Goal: Communication & Community: Connect with others

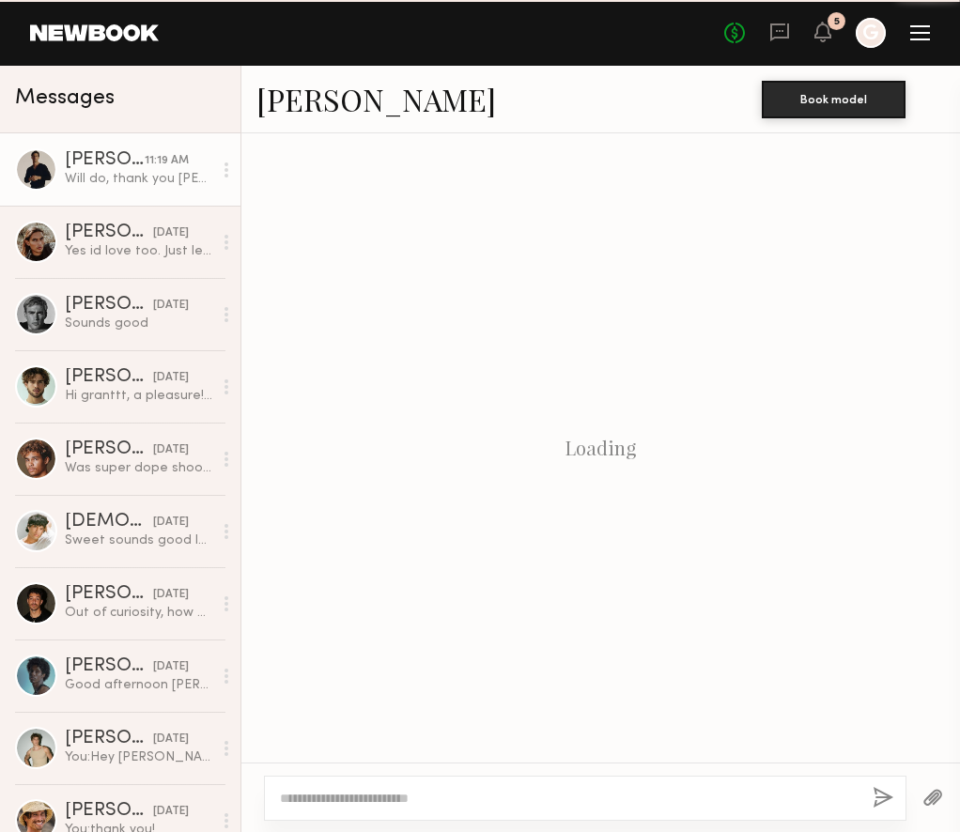
scroll to position [1436, 0]
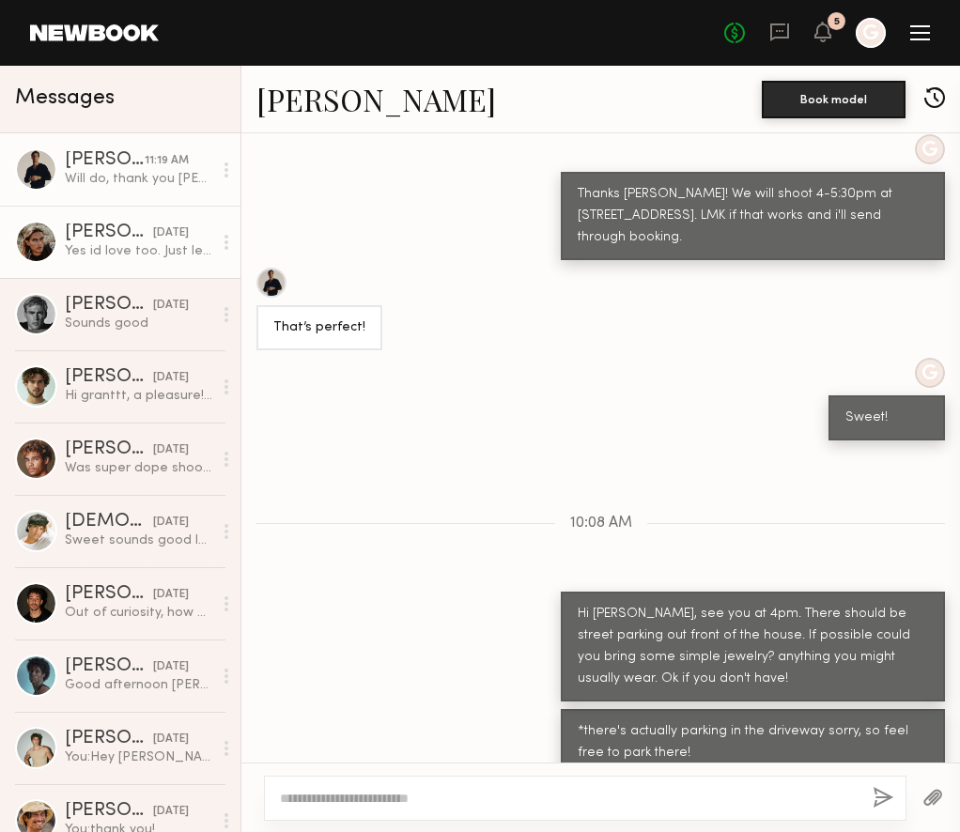
click at [109, 240] on div "[PERSON_NAME]" at bounding box center [109, 233] width 88 height 19
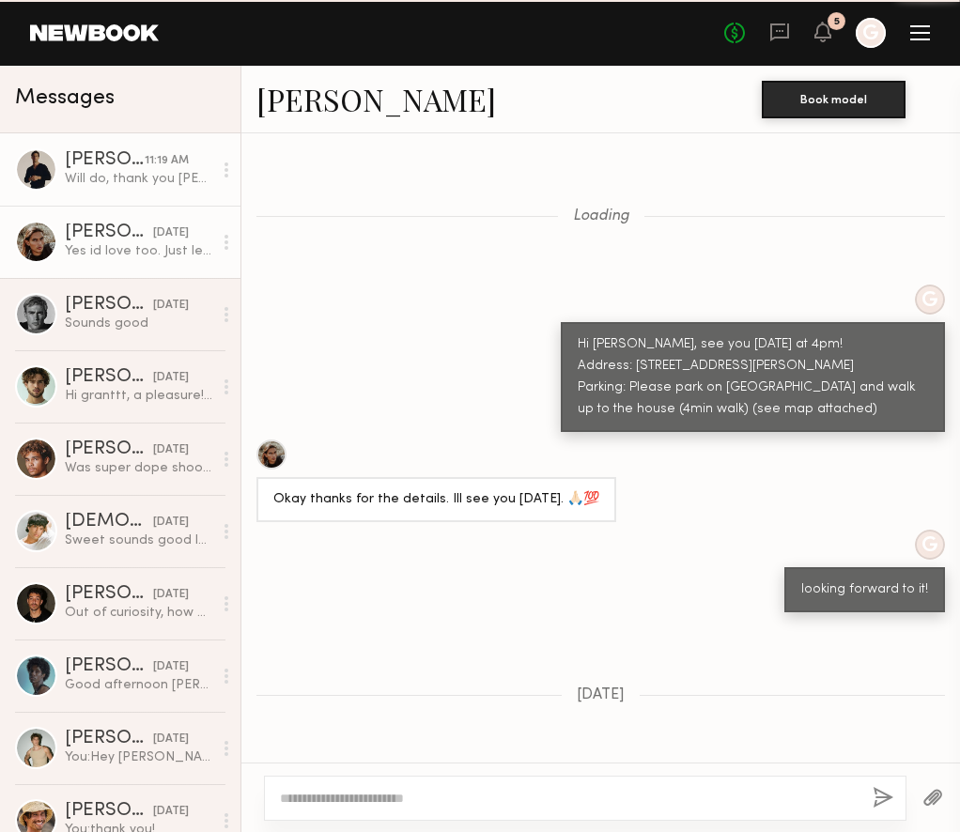
scroll to position [1001, 0]
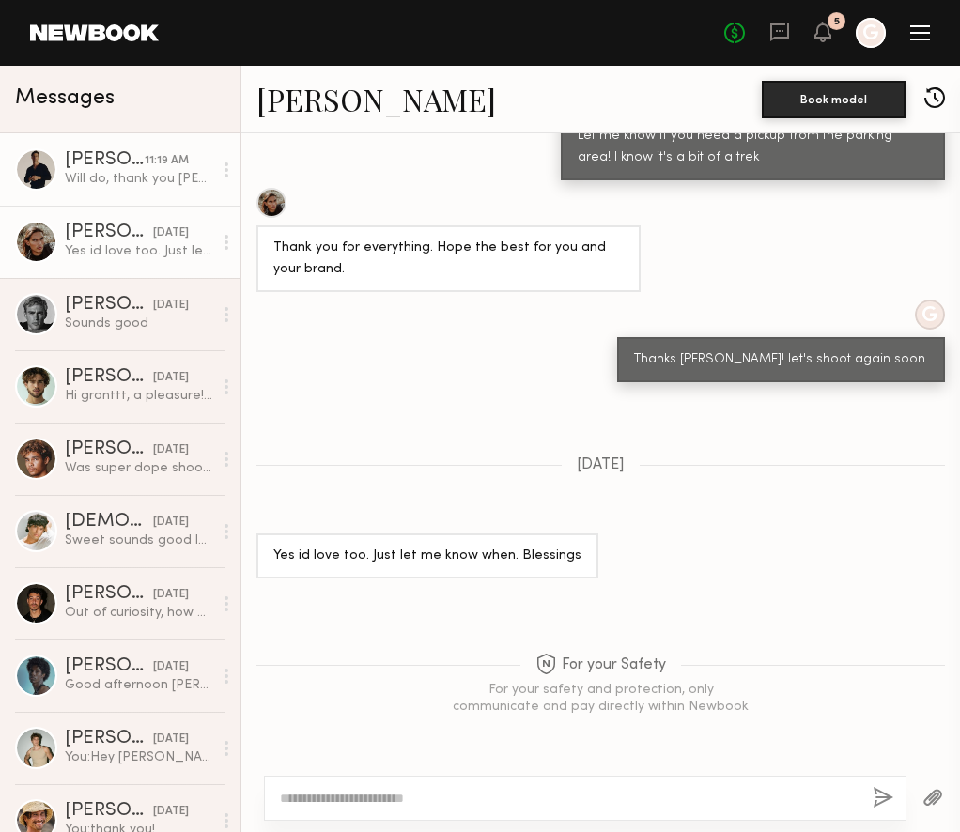
click at [123, 169] on div "[PERSON_NAME]" at bounding box center [105, 160] width 80 height 19
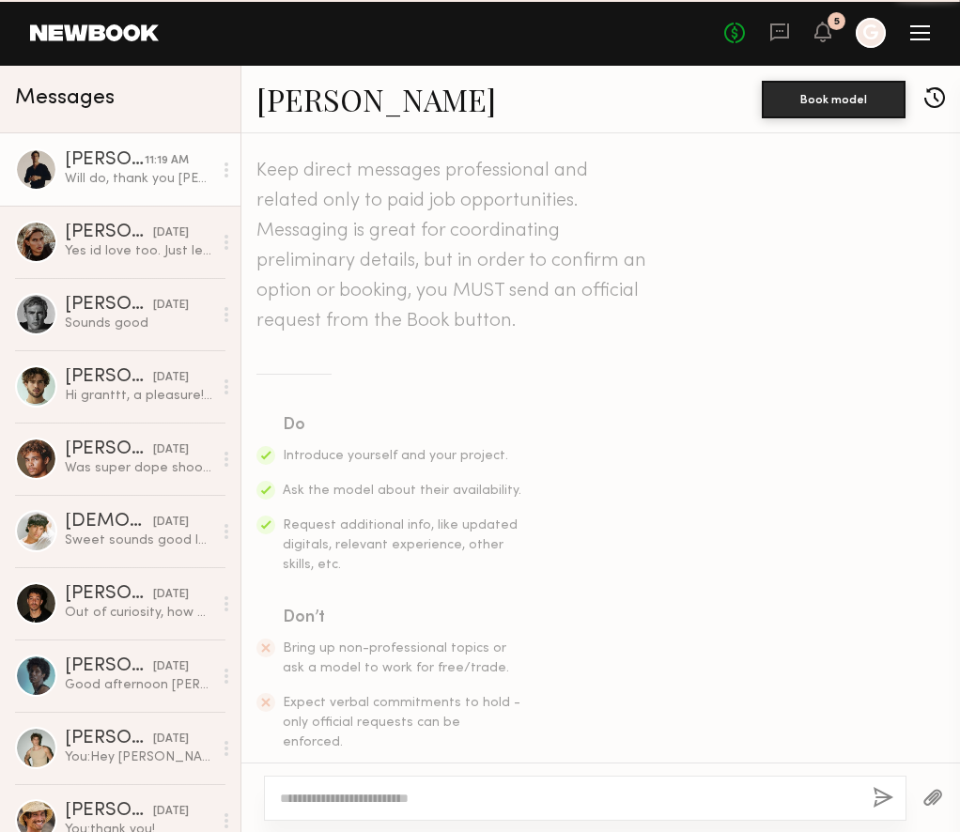
scroll to position [1436, 0]
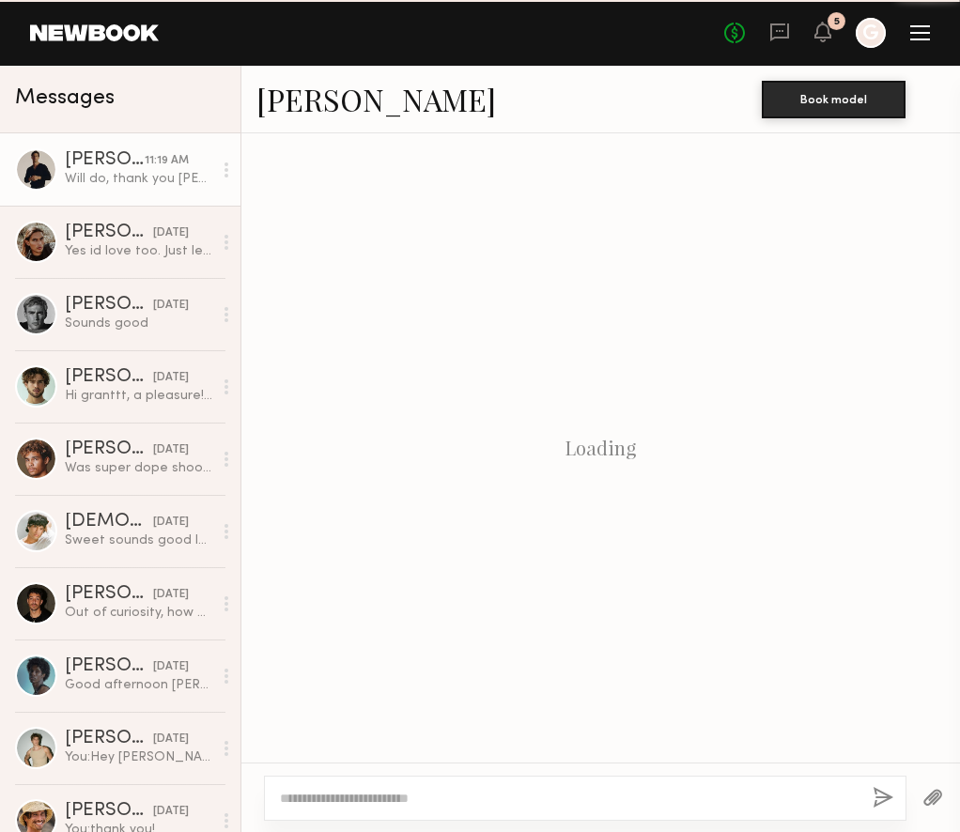
scroll to position [1436, 0]
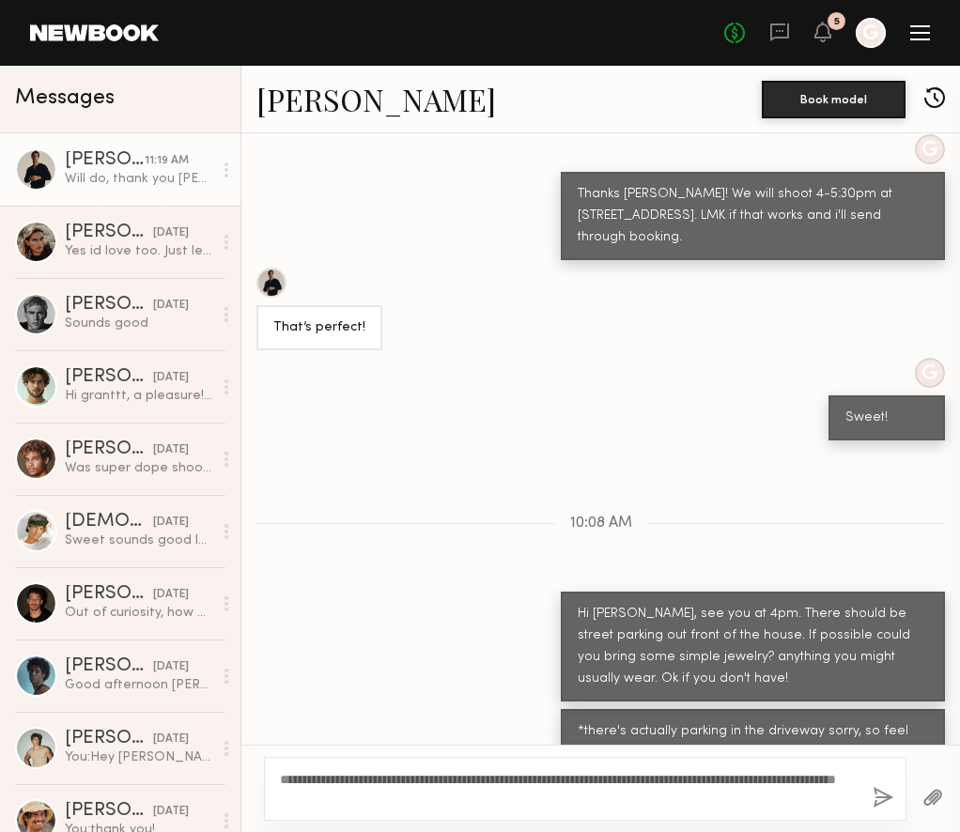
scroll to position [1454, 0]
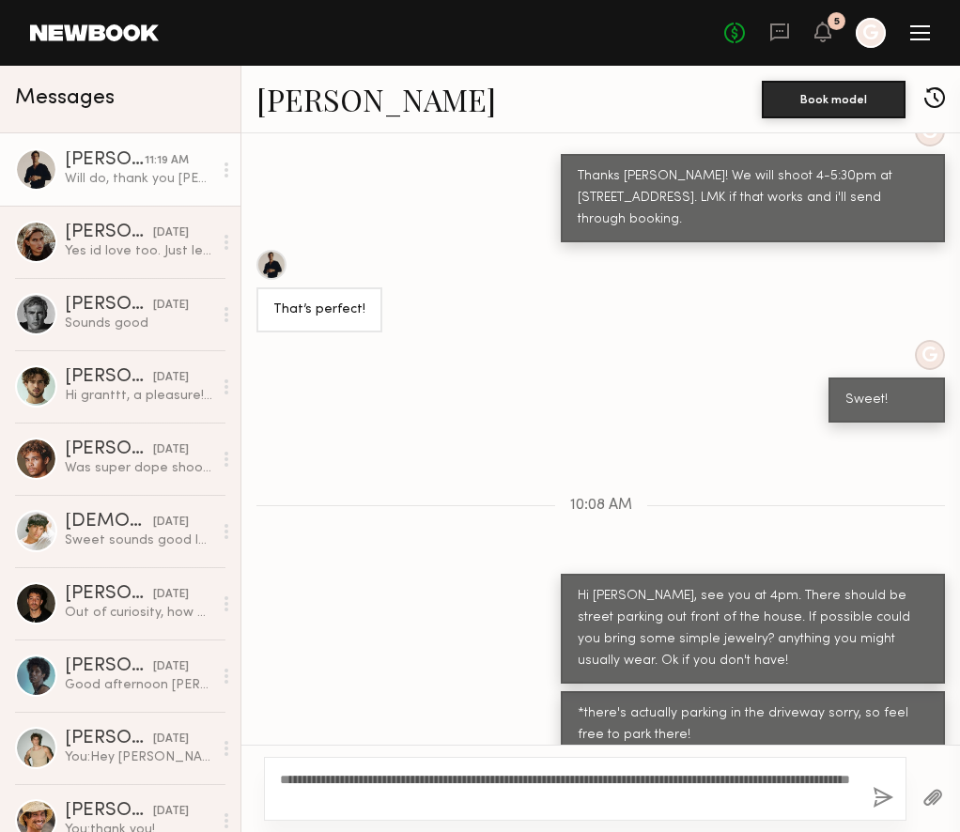
click at [522, 798] on textarea "**********" at bounding box center [569, 789] width 578 height 38
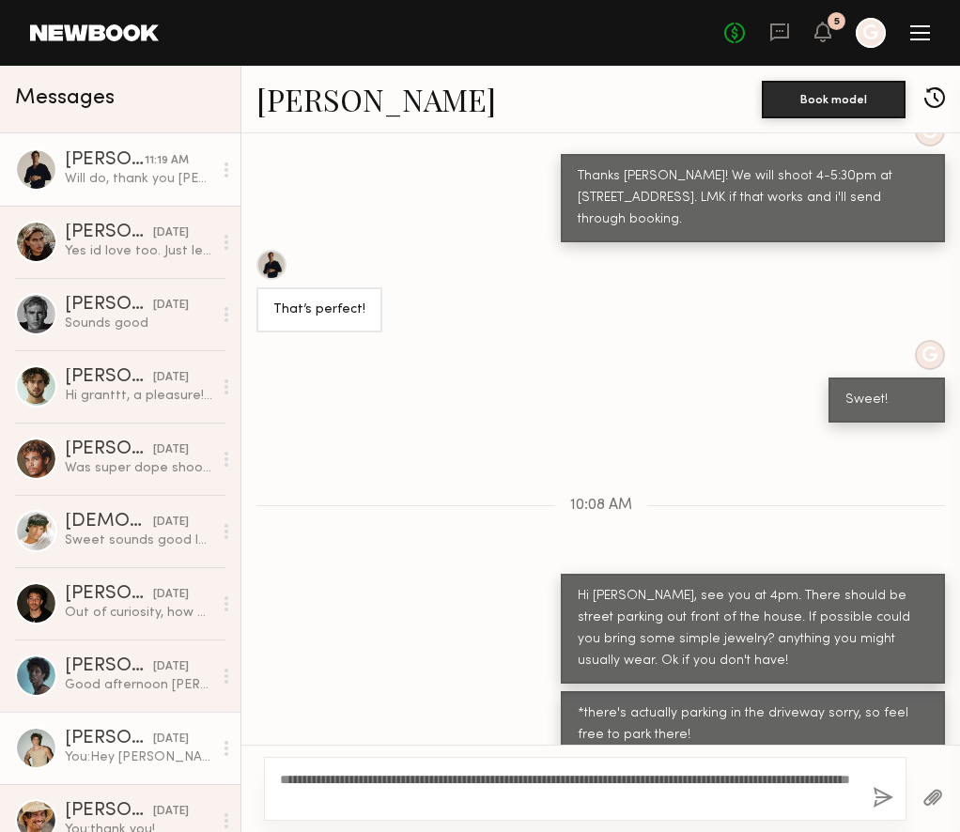
drag, startPoint x: 522, startPoint y: 798, endPoint x: 126, endPoint y: 777, distance: 397.0
click at [126, 777] on div "Messages Charlie M. 11:19 AM Will do, thank you Grant! Fabian A. 08/18/2025 Yes…" at bounding box center [480, 449] width 960 height 767
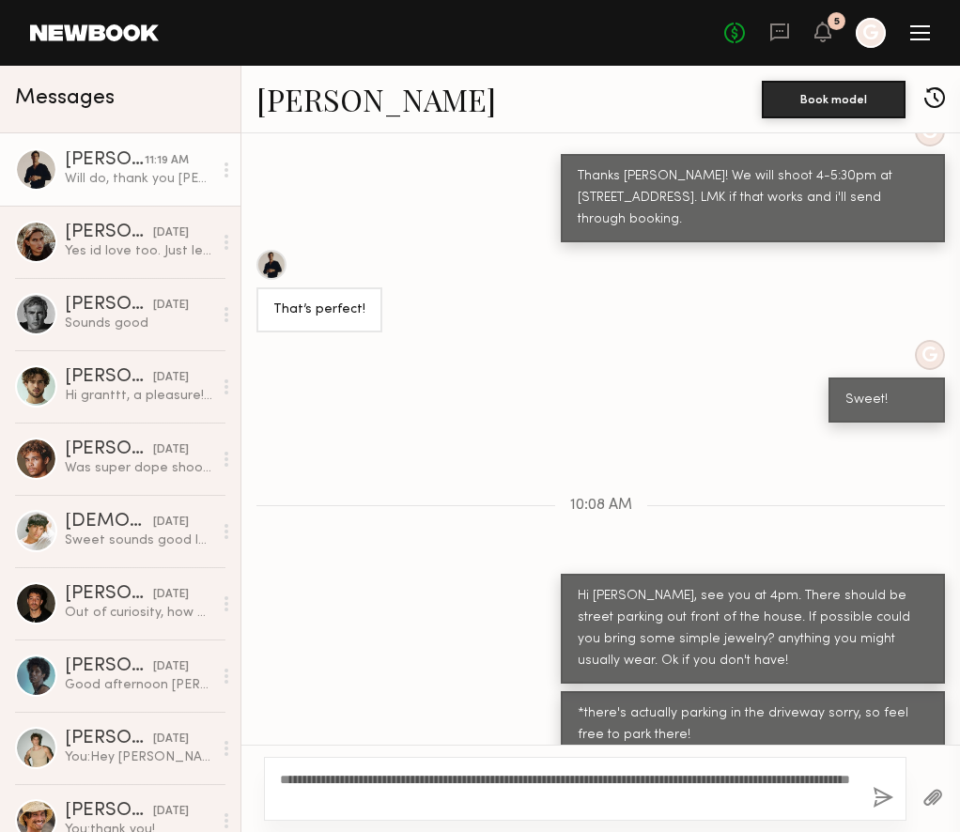
type textarea "**********"
click at [321, 604] on div "Keep direct messages professional and related only to paid job opportunities. M…" at bounding box center [600, 439] width 719 height 612
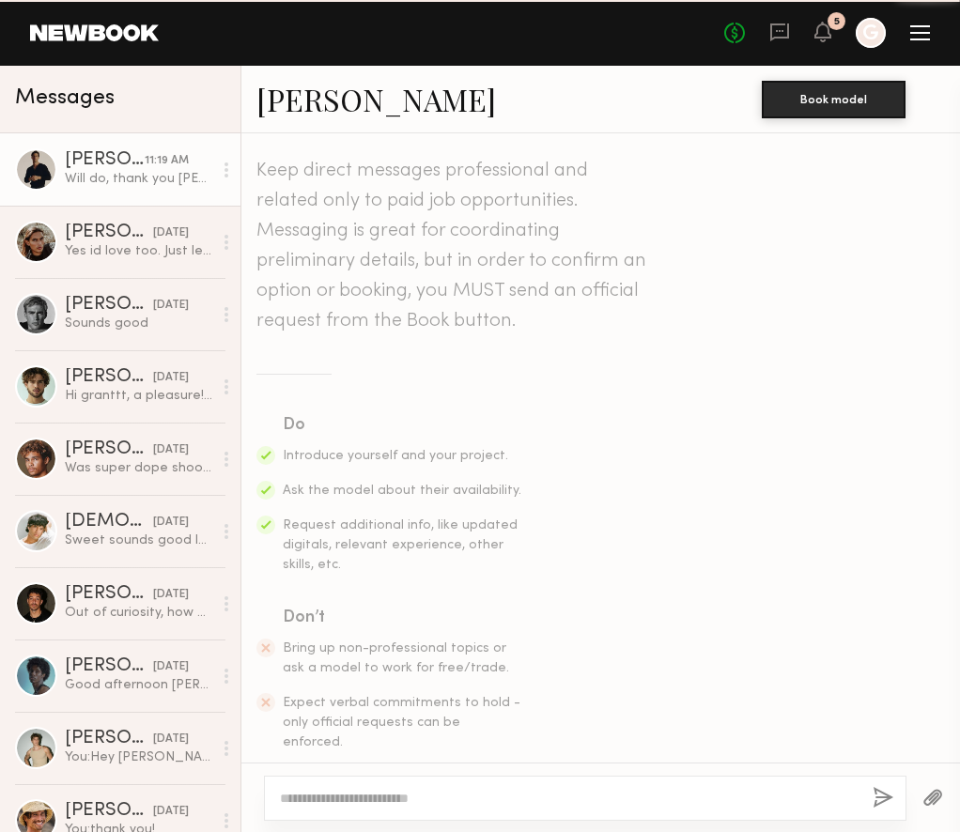
scroll to position [1436, 0]
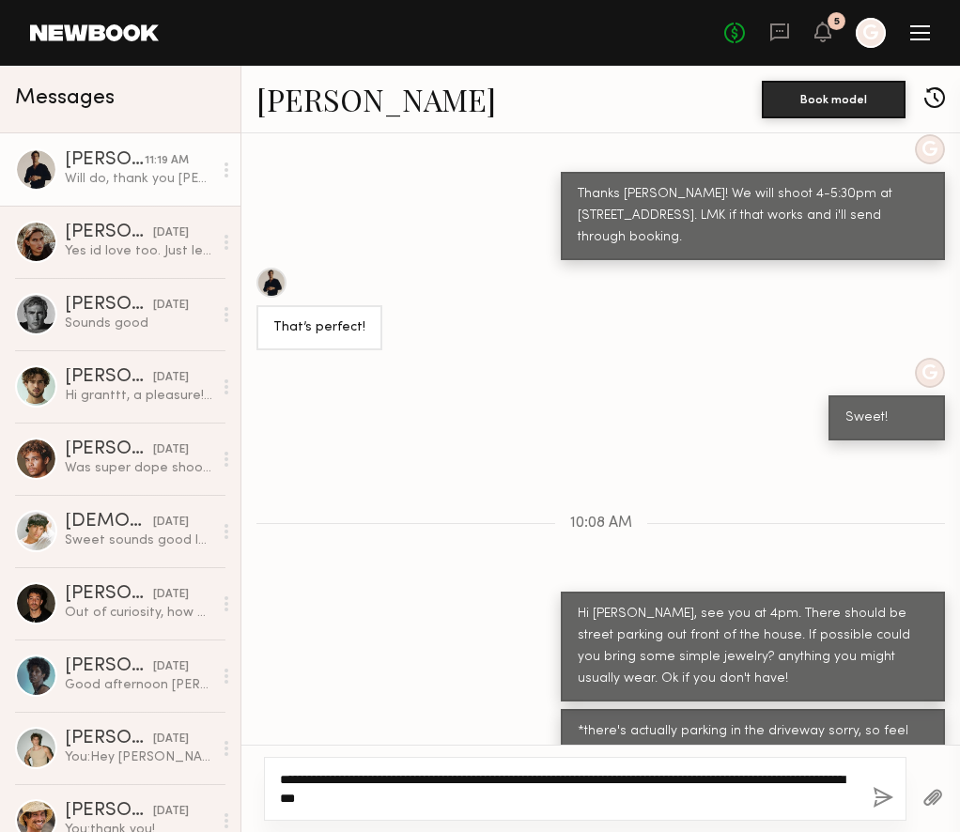
type textarea "**********"
click at [888, 807] on button "button" at bounding box center [883, 798] width 21 height 23
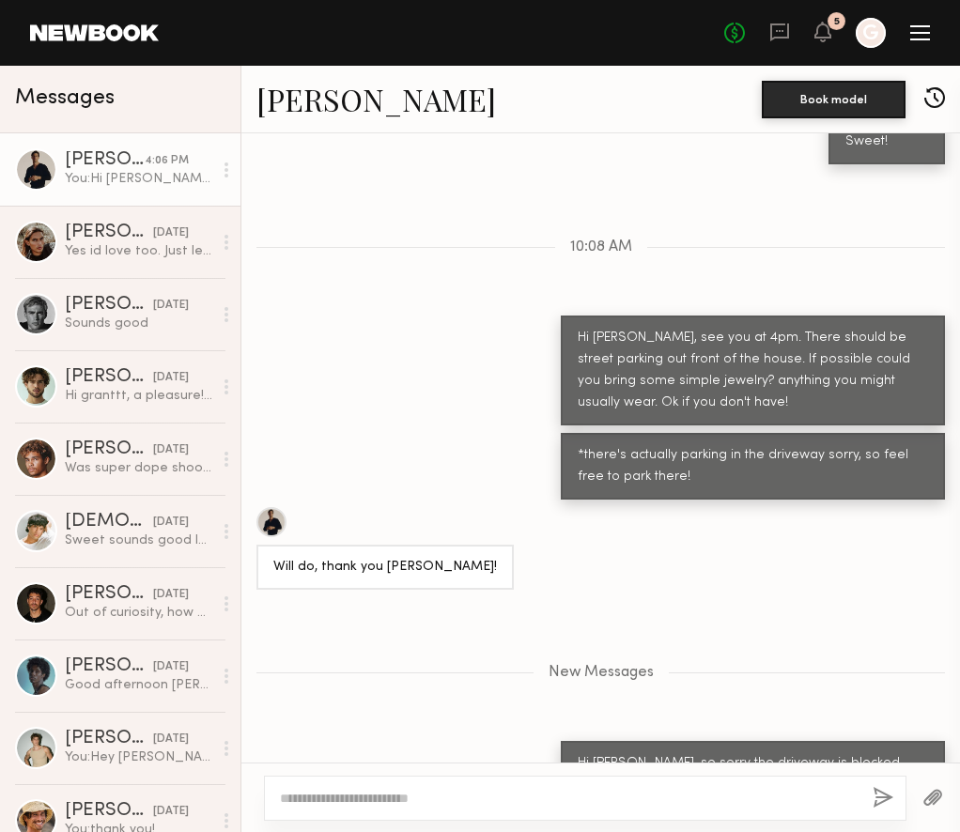
scroll to position [1829, 0]
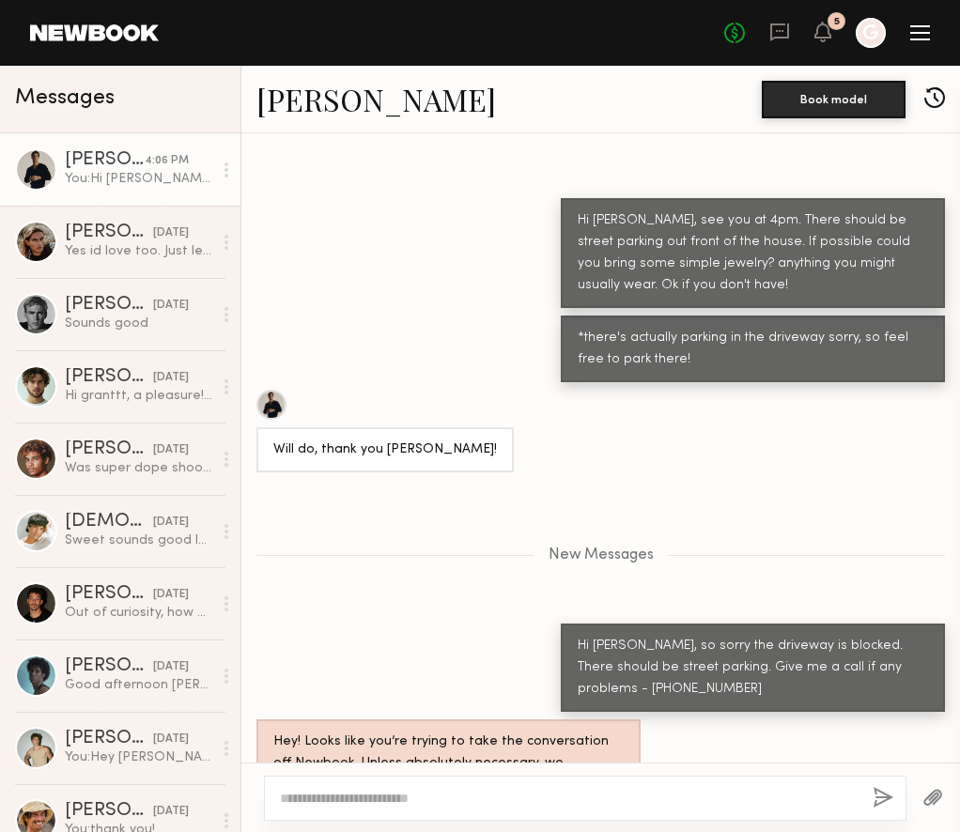
click at [598, 781] on div at bounding box center [585, 798] width 643 height 45
click at [583, 795] on textarea at bounding box center [569, 798] width 578 height 19
type textarea "**********"
click at [886, 799] on button "button" at bounding box center [883, 798] width 21 height 23
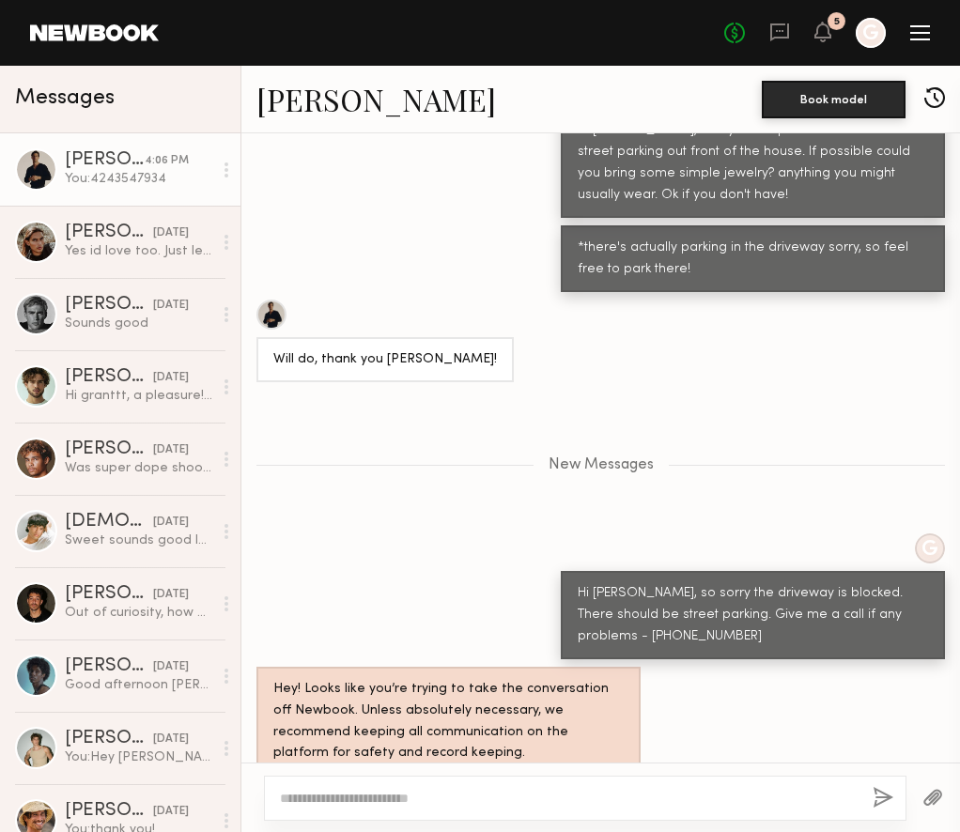
scroll to position [2037, 0]
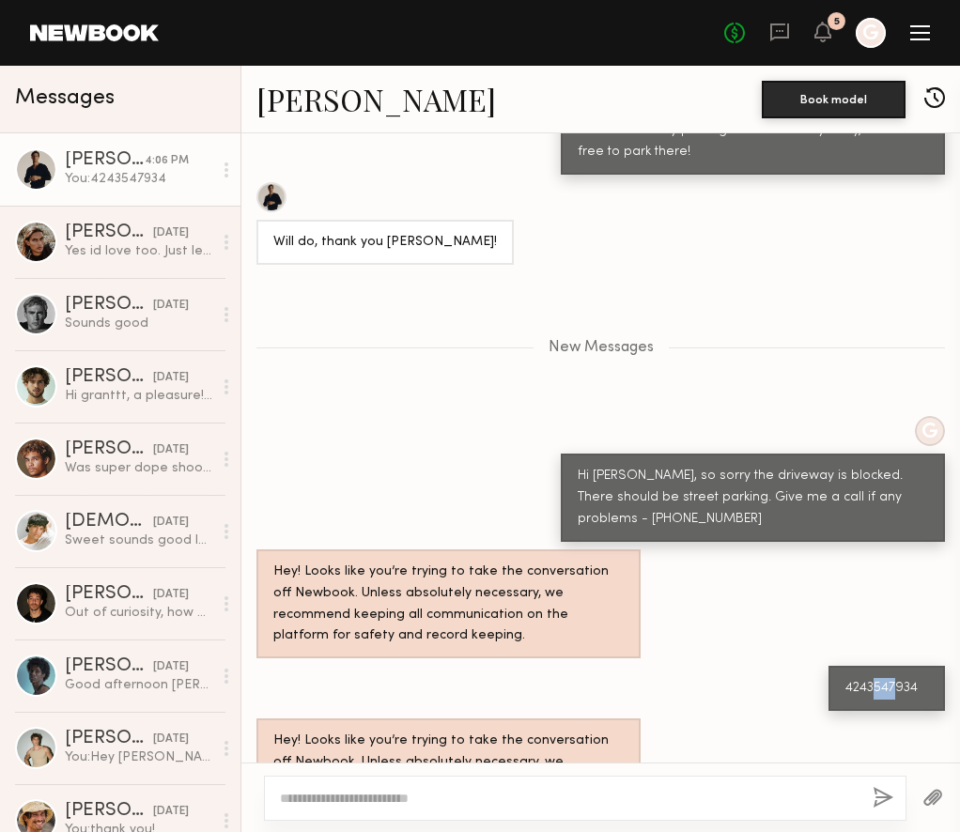
drag, startPoint x: 870, startPoint y: 604, endPoint x: 894, endPoint y: 603, distance: 24.4
click at [894, 678] on div "4243547934" at bounding box center [887, 689] width 83 height 22
drag, startPoint x: 866, startPoint y: 605, endPoint x: 889, endPoint y: 605, distance: 22.5
click at [889, 678] on div "4243547934" at bounding box center [887, 689] width 83 height 22
click at [899, 573] on div "Hey! Looks like you’re trying to take the conversation off Newbook. Unless abso…" at bounding box center [600, 605] width 719 height 110
